Goal: Information Seeking & Learning: Learn about a topic

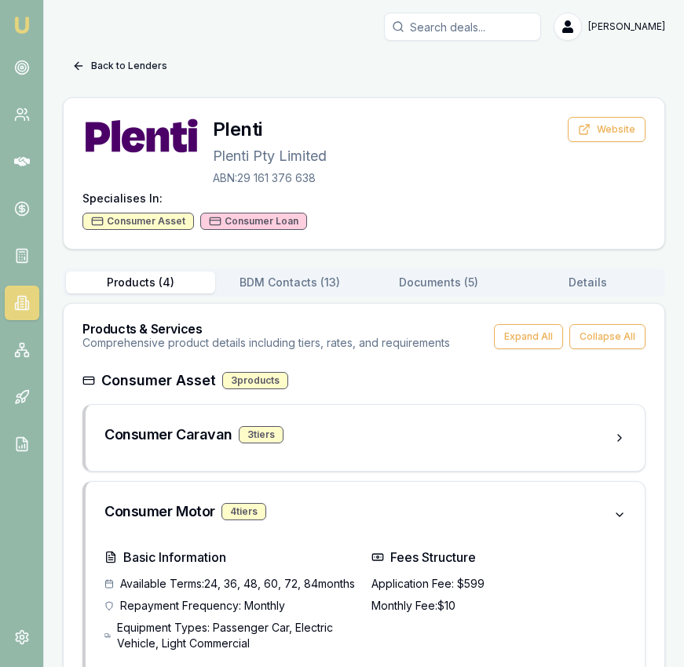
click at [86, 63] on button "Back to Lenders" at bounding box center [120, 65] width 114 height 25
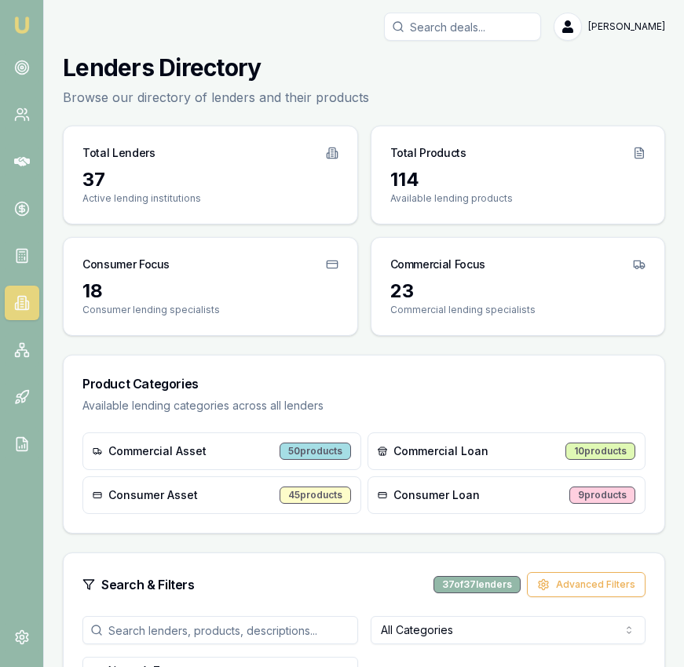
scroll to position [356, 0]
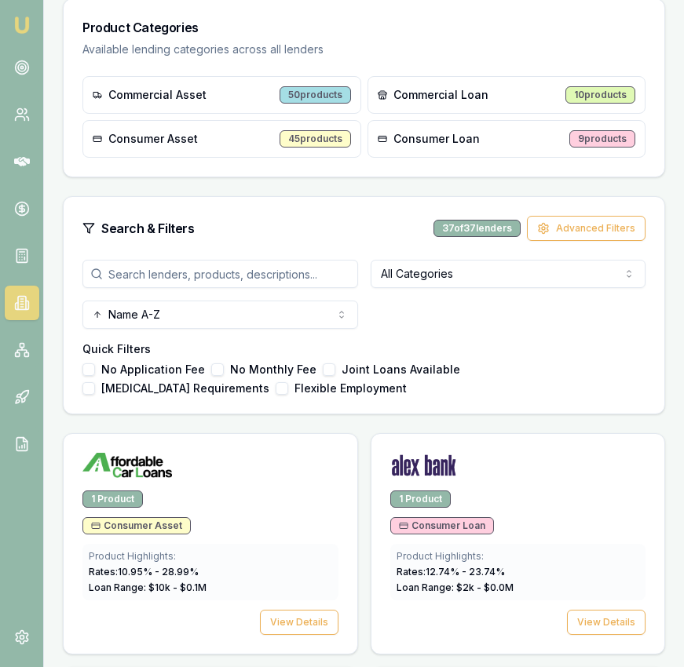
click at [220, 274] on input "search" at bounding box center [219, 274] width 275 height 28
type input "bank"
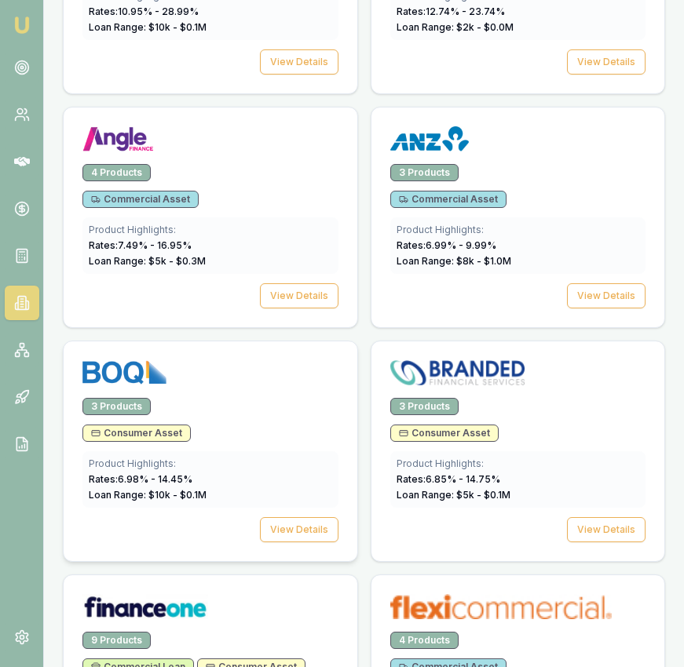
scroll to position [930, 0]
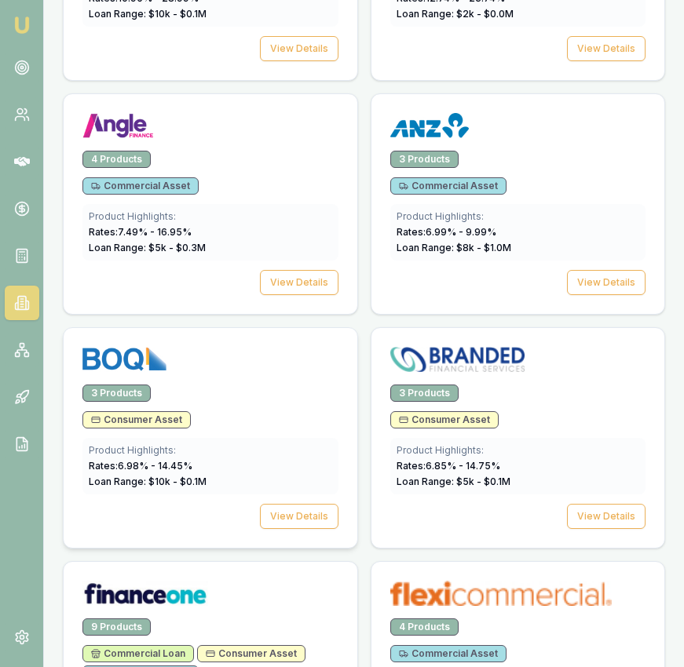
click at [308, 501] on div "3 Products Consumer Asset Product Highlights: Rates: 6.98 % - 14.45 % Loan Rang…" at bounding box center [211, 466] width 294 height 163
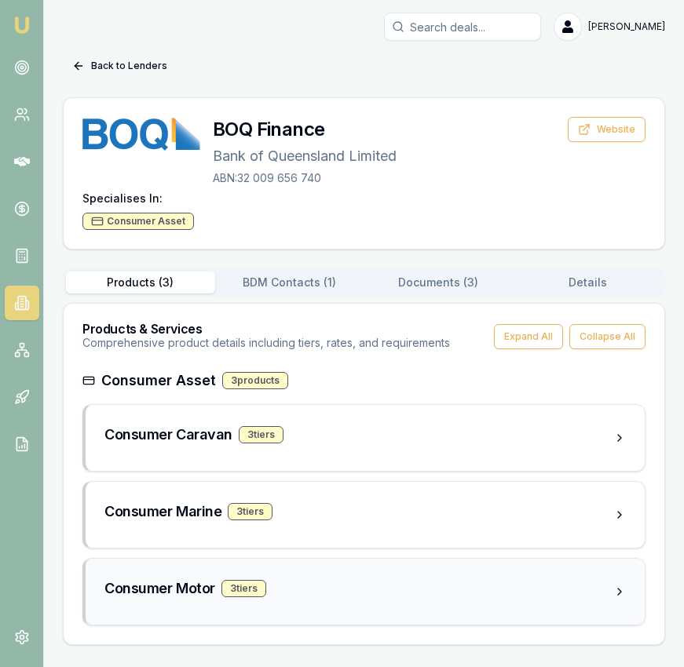
click at [396, 584] on div "Consumer Motor 3 tier s" at bounding box center [358, 589] width 509 height 22
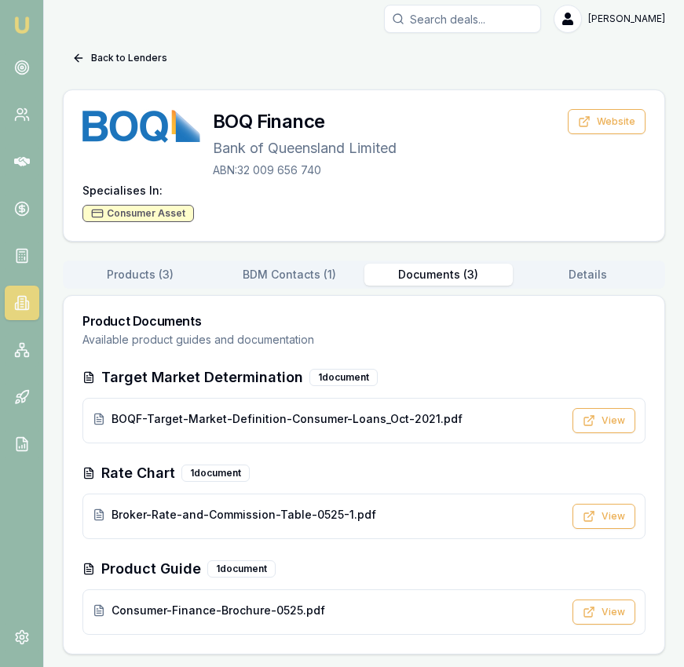
scroll to position [8, 0]
click at [474, 273] on button "Documents ( 3 )" at bounding box center [438, 275] width 149 height 22
click at [620, 513] on button "View" at bounding box center [603, 516] width 63 height 25
